Goal: Information Seeking & Learning: Find specific fact

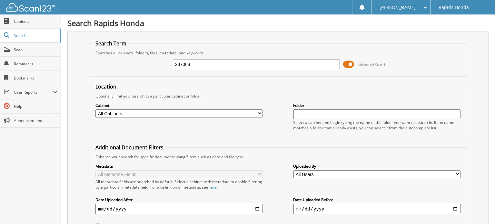
type input "237068"
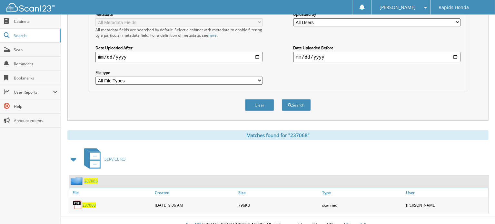
scroll to position [156, 0]
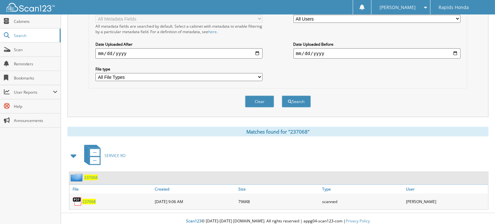
click at [147, 199] on div "237068" at bounding box center [111, 201] width 84 height 13
click at [171, 195] on div "[DATE] 9:06 AM" at bounding box center [195, 201] width 84 height 13
click at [92, 199] on span "237068" at bounding box center [89, 201] width 14 height 5
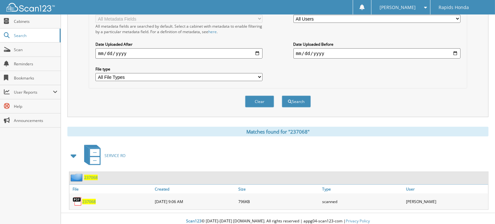
click at [92, 199] on span "237068" at bounding box center [89, 201] width 14 height 5
click at [254, 148] on div "SERVICE RO" at bounding box center [277, 155] width 421 height 25
click at [33, 52] on link "Scan" at bounding box center [30, 50] width 61 height 14
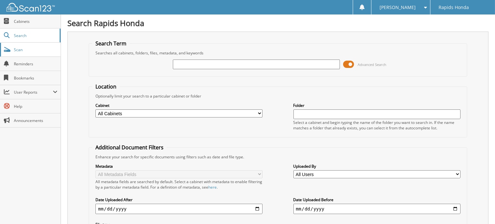
click at [54, 48] on span "Scan" at bounding box center [36, 49] width 44 height 5
